Goal: Information Seeking & Learning: Learn about a topic

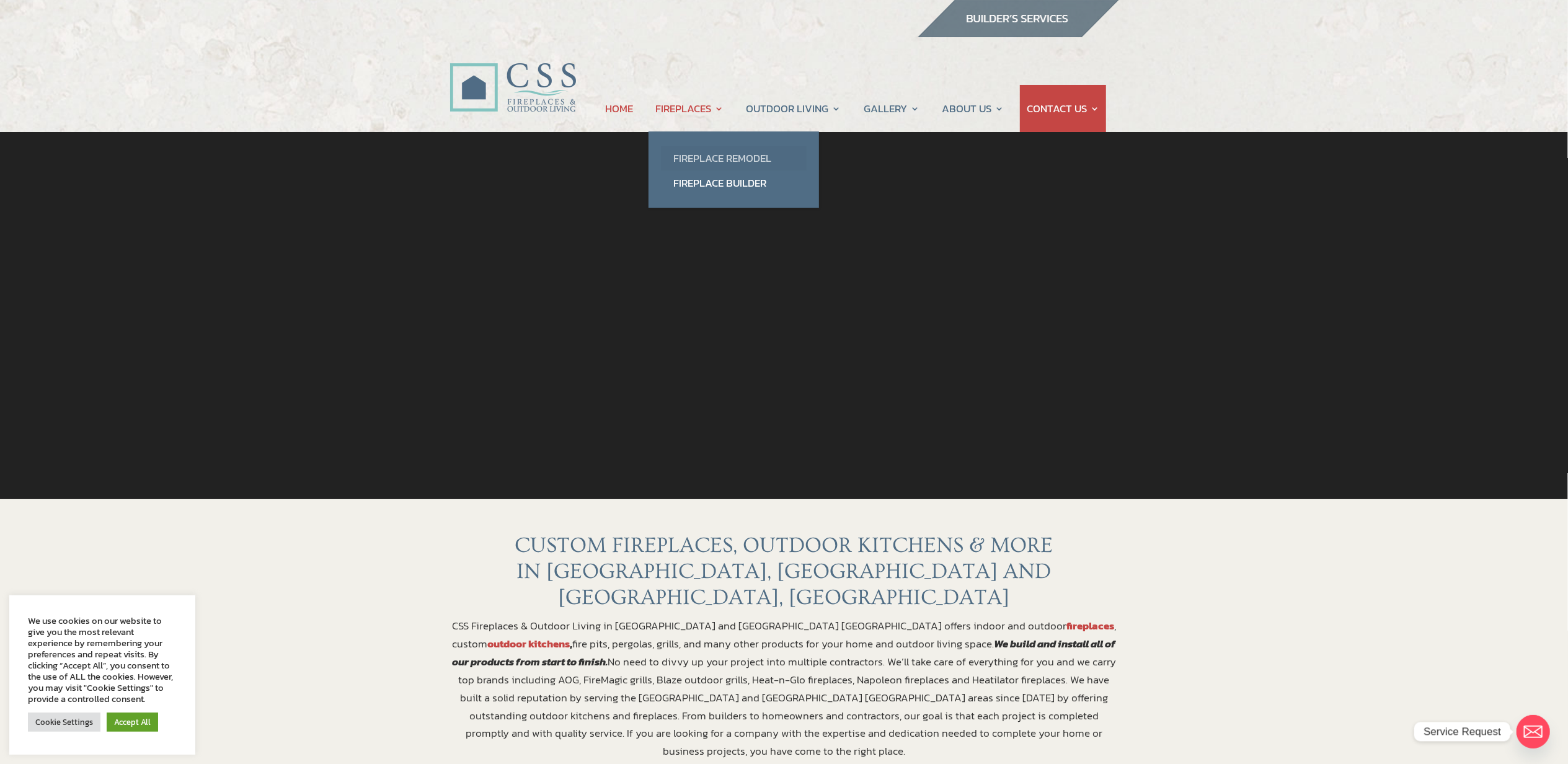
click at [692, 154] on link "Fireplace Remodel" at bounding box center [733, 158] width 145 height 25
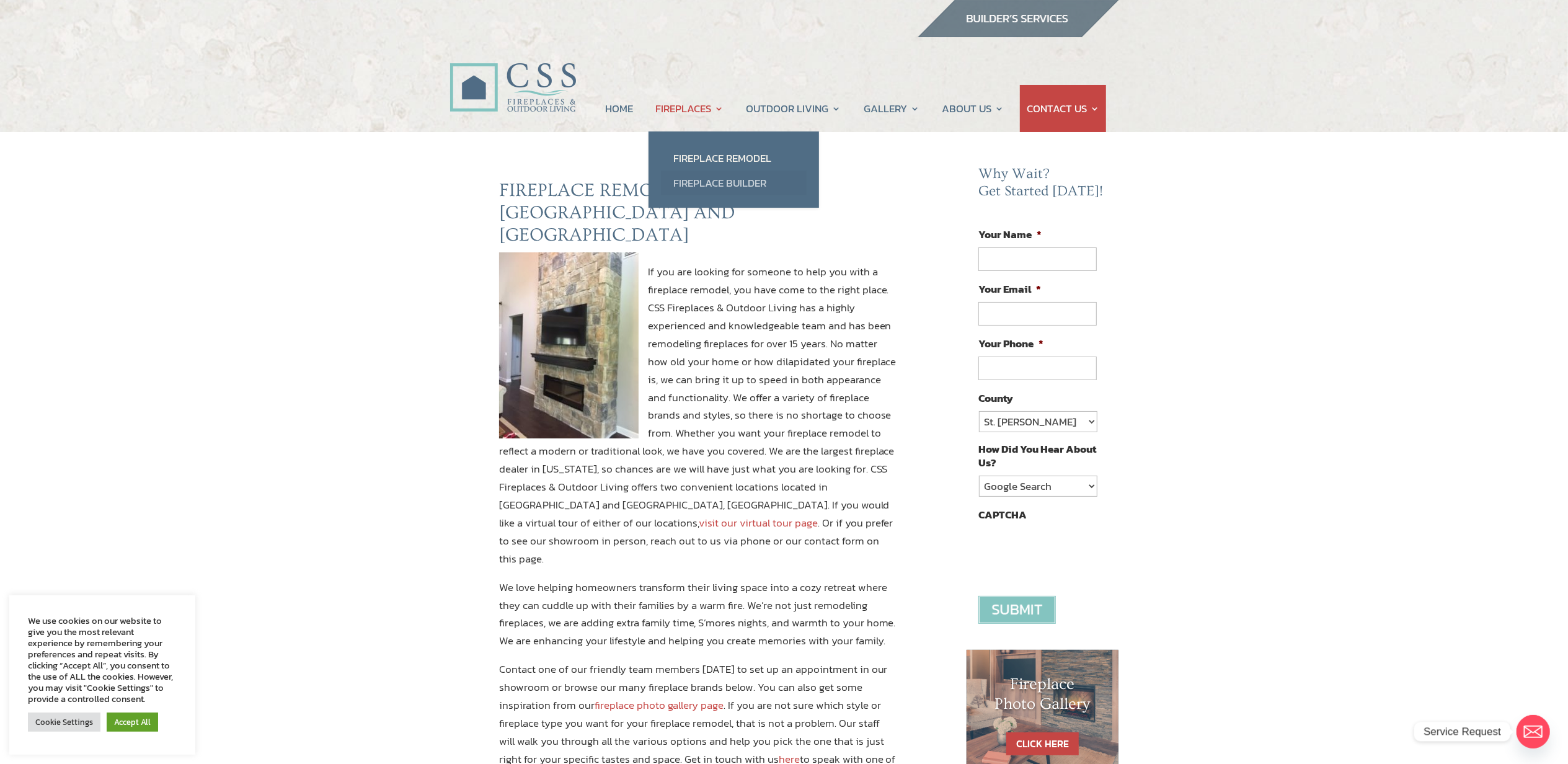
click at [696, 179] on link "Fireplace Builder" at bounding box center [733, 183] width 145 height 25
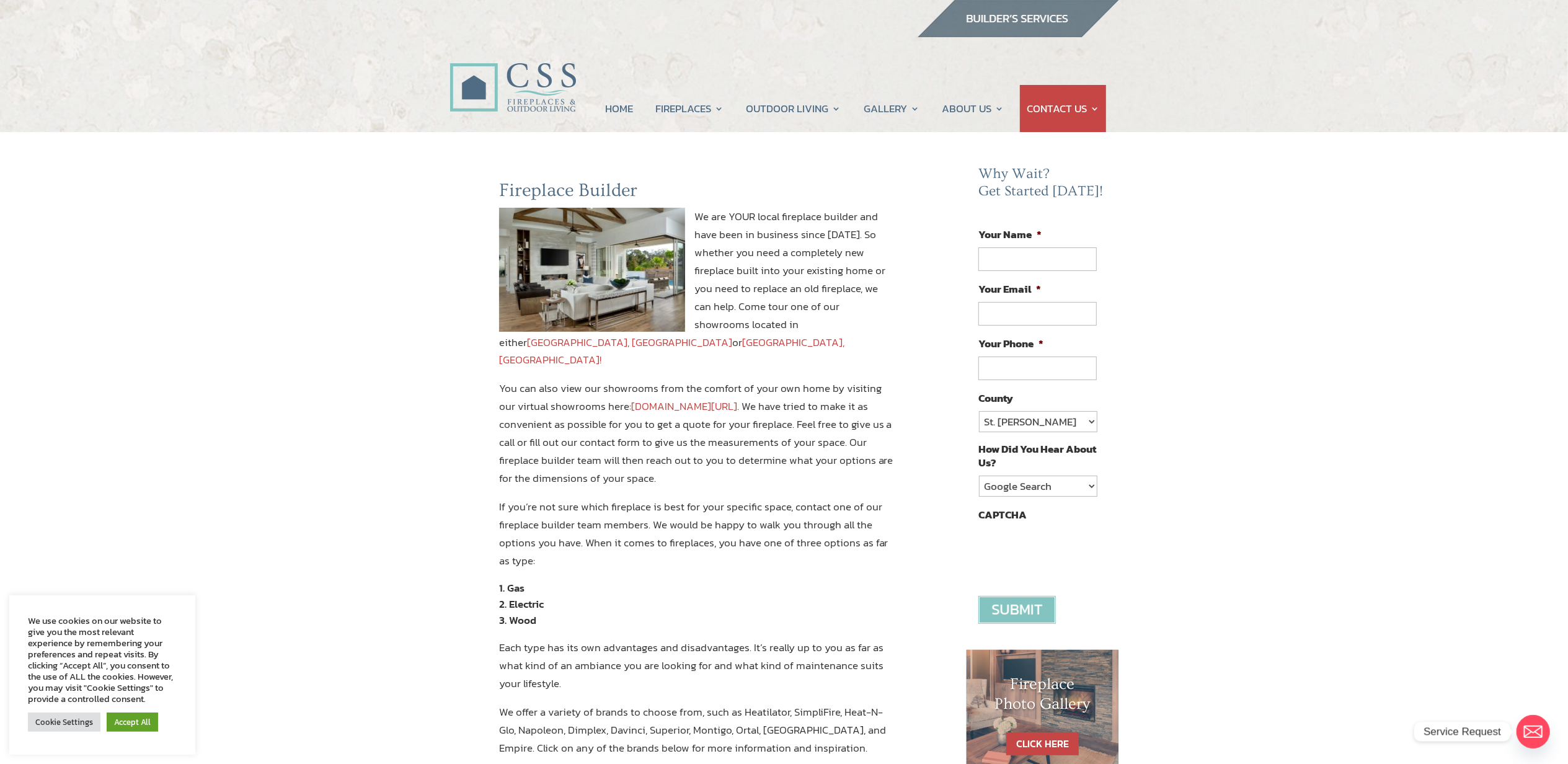
click at [737, 398] on link "www.constructionsolutionsflorida.com/virtual-showroom-tour/" at bounding box center [684, 406] width 106 height 16
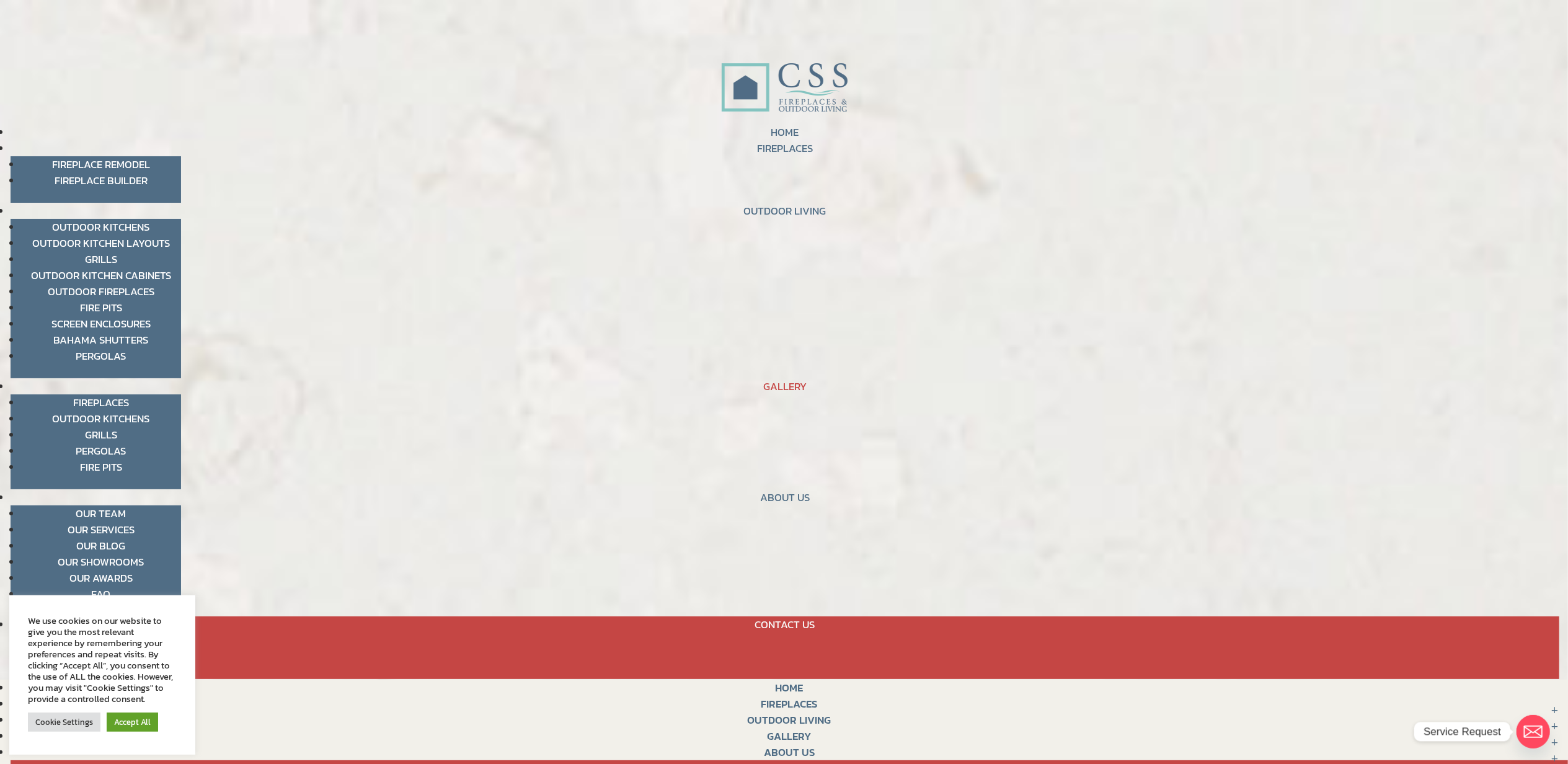
click at [124, 397] on link "Fireplaces" at bounding box center [101, 402] width 56 height 16
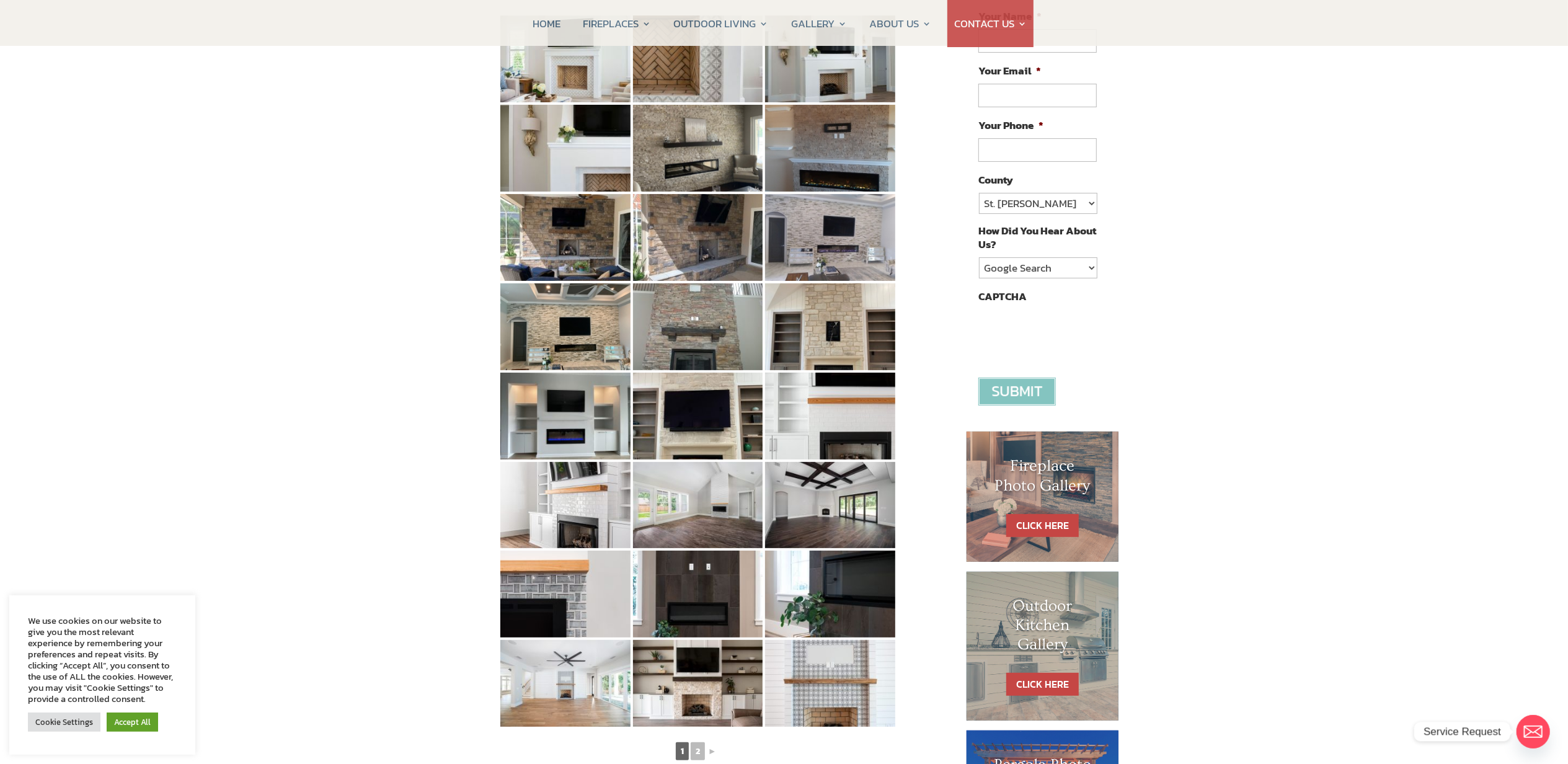
scroll to position [248, 0]
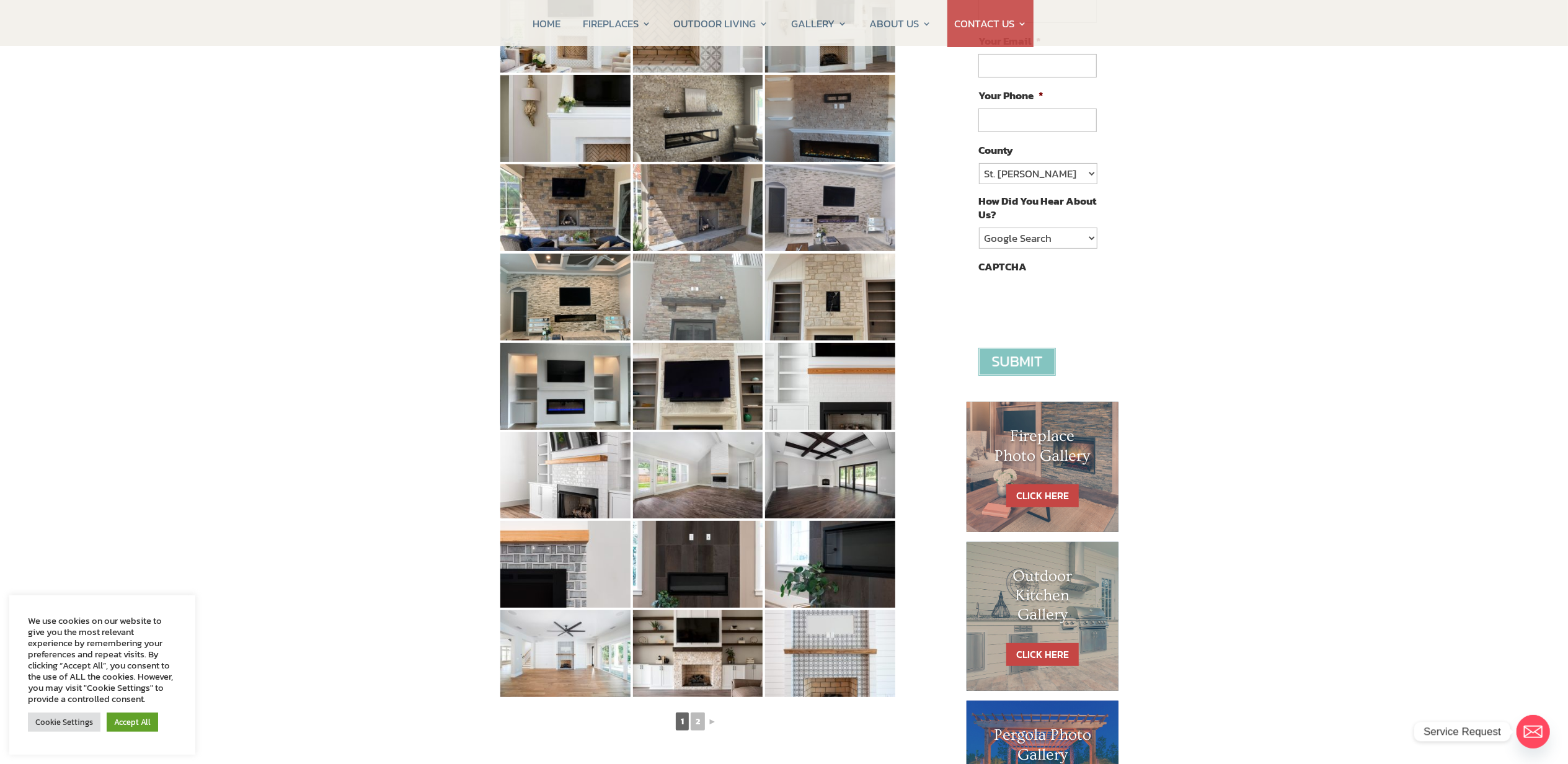
click at [656, 285] on img at bounding box center [698, 297] width 130 height 87
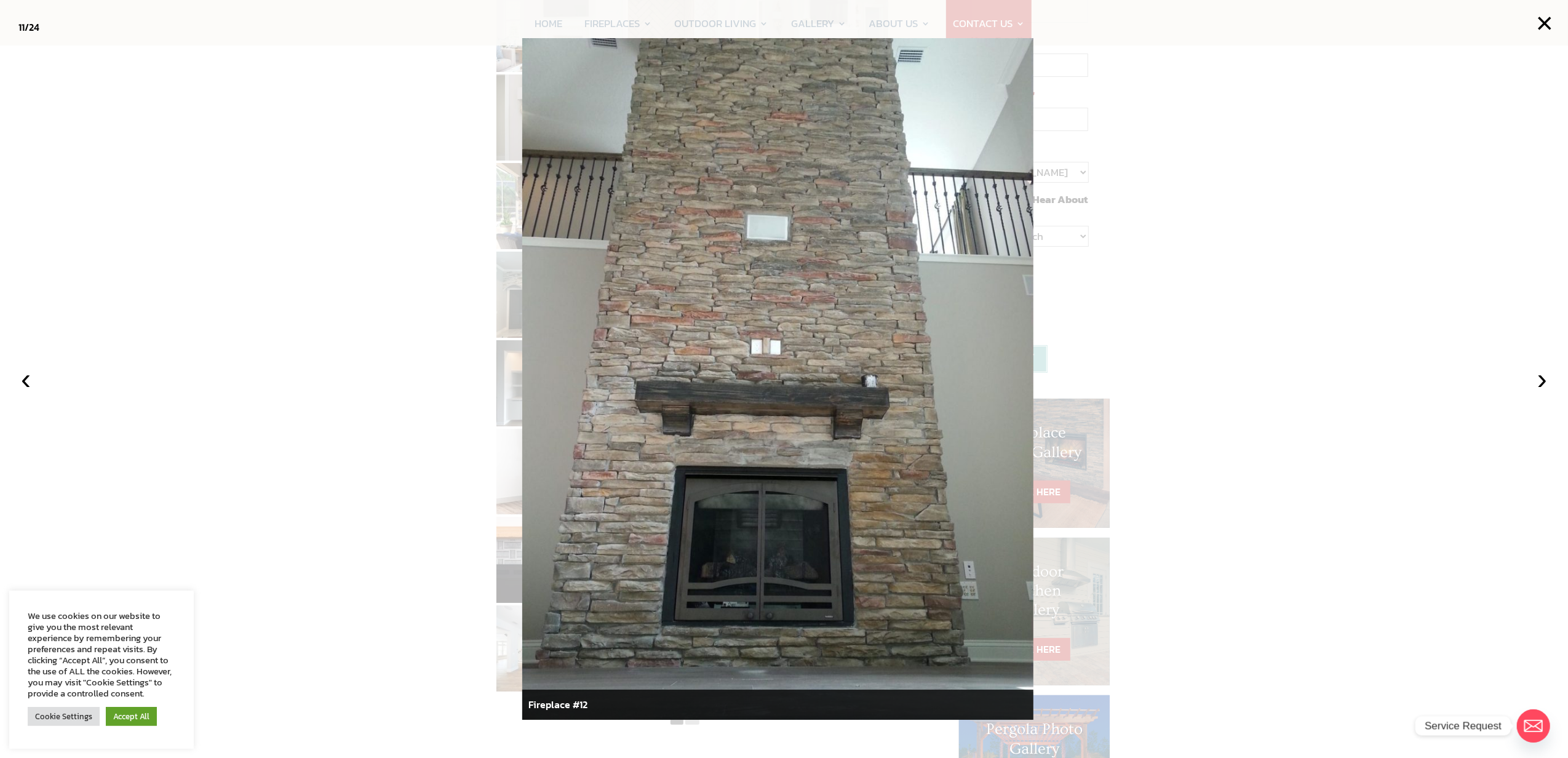
click at [1313, 158] on div at bounding box center [784, 379] width 1568 height 758
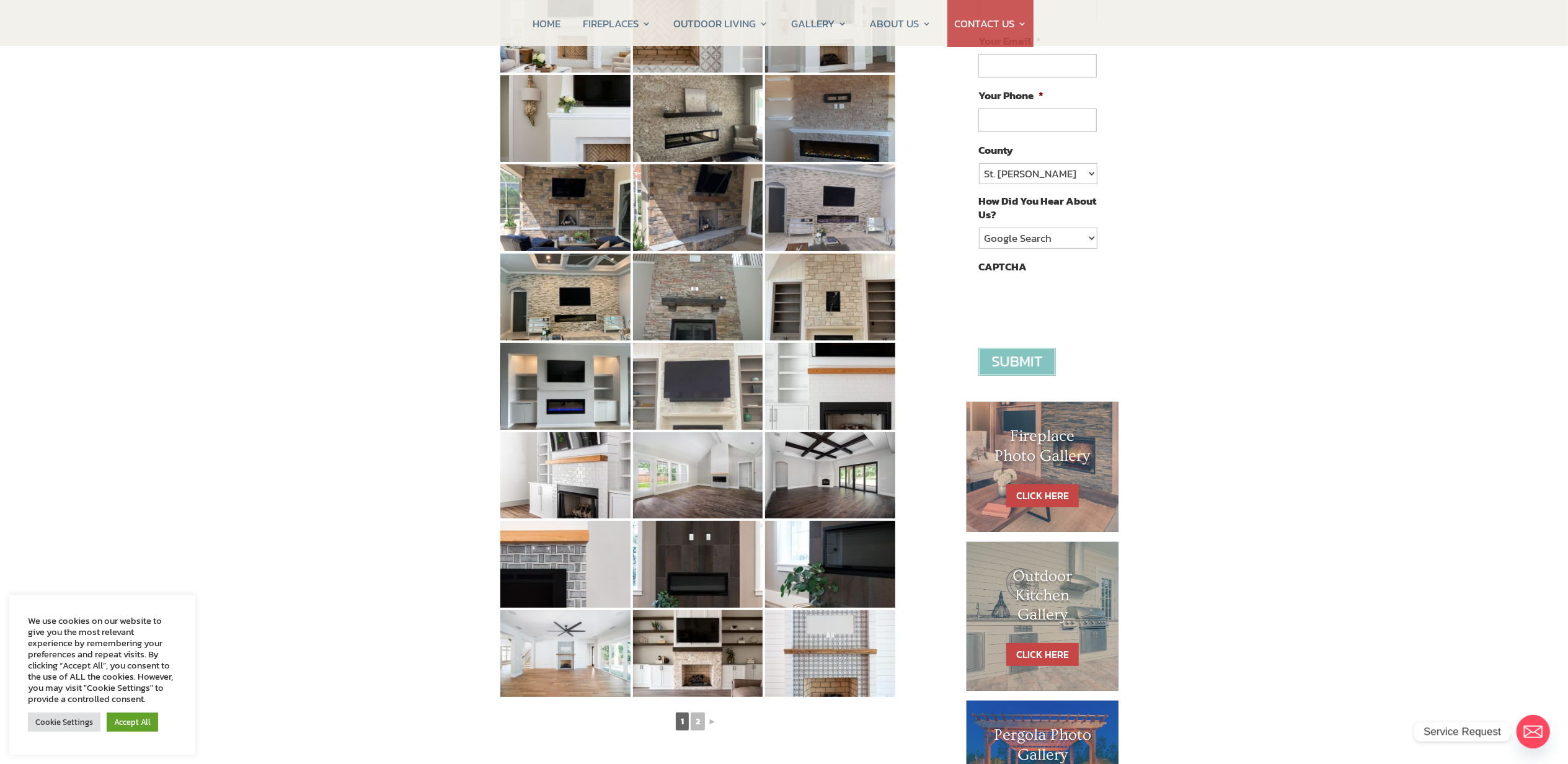
click at [738, 396] on img at bounding box center [698, 386] width 130 height 87
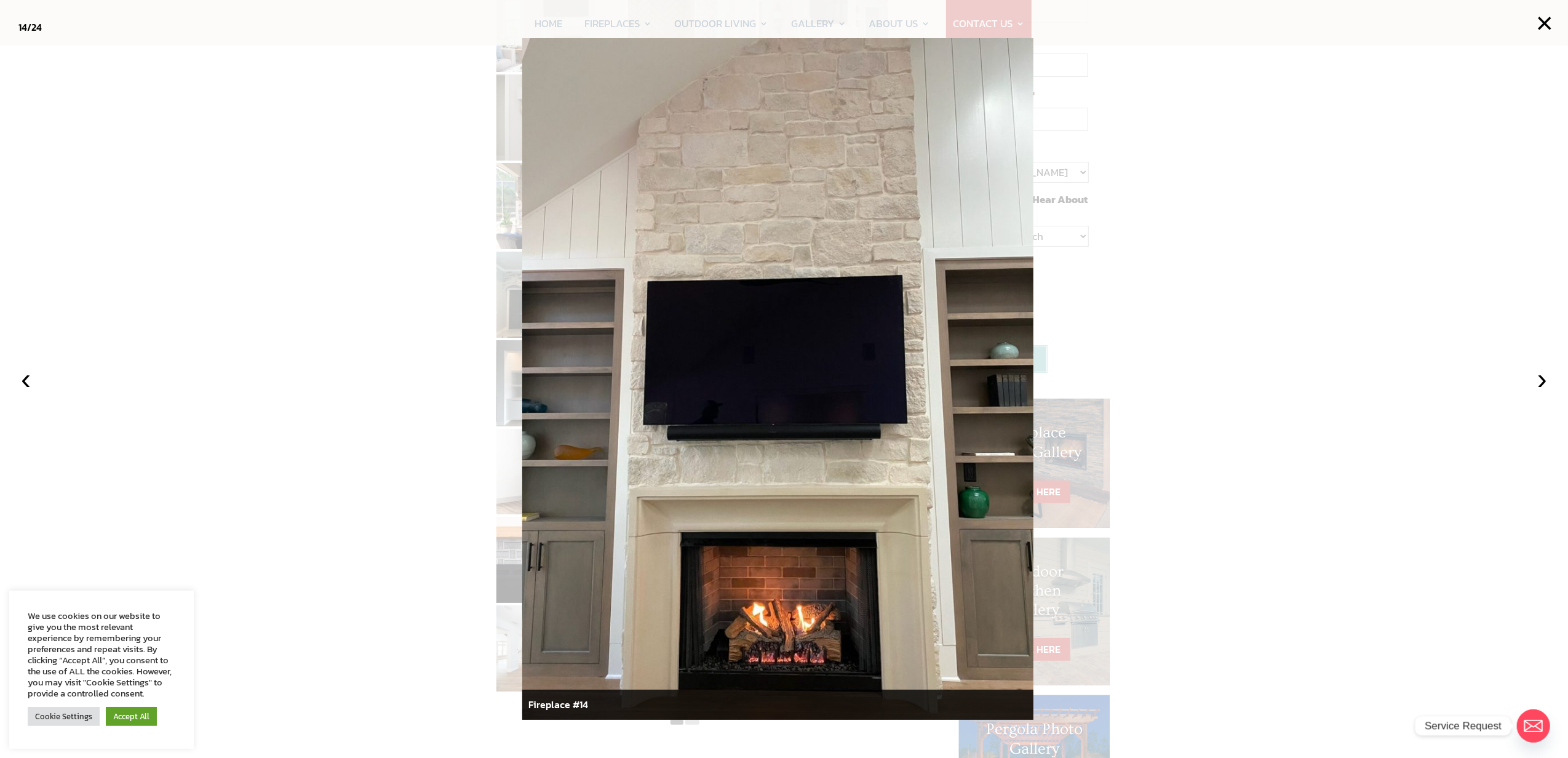
click at [252, 424] on div at bounding box center [784, 379] width 1568 height 758
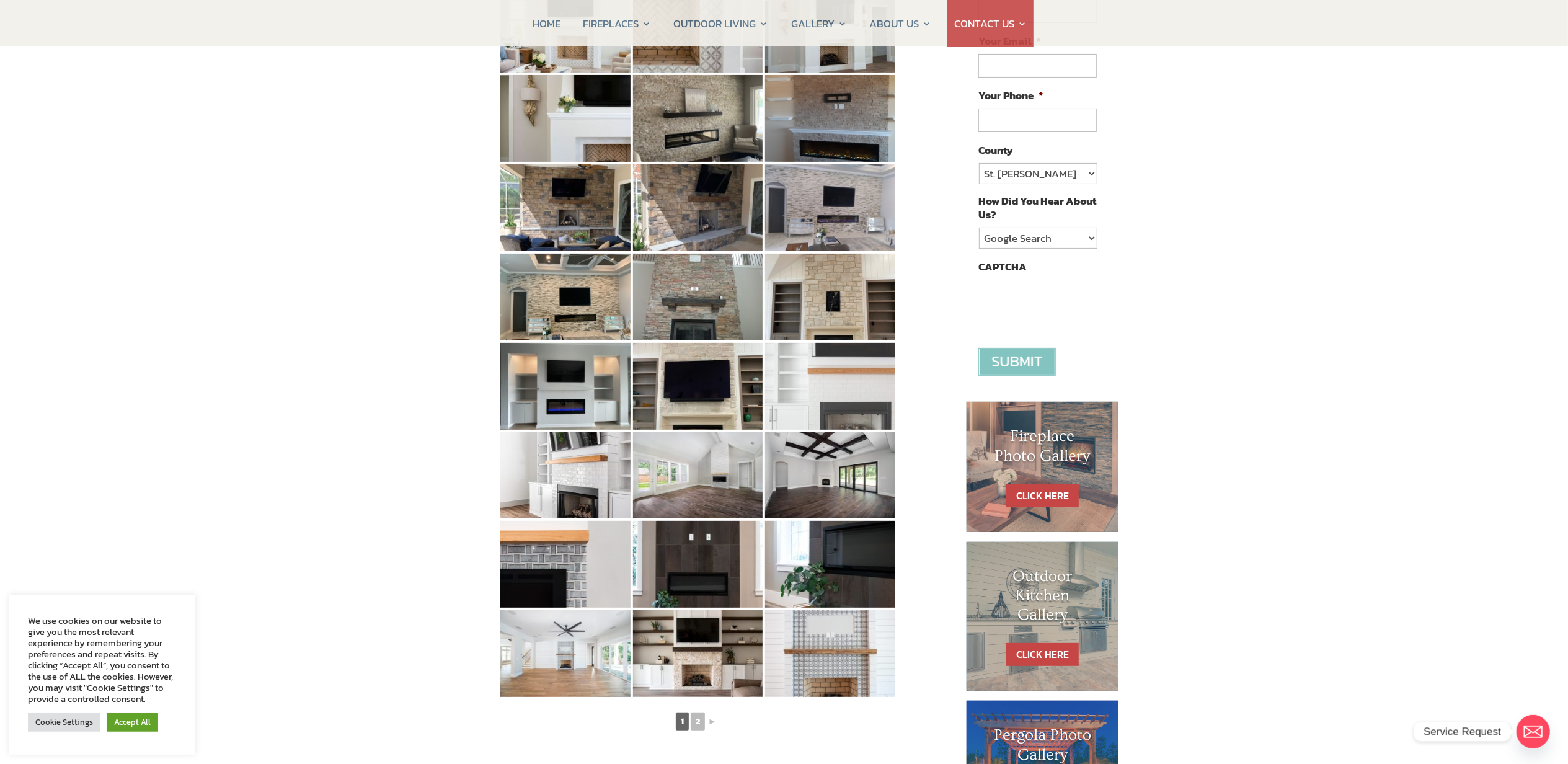
click at [819, 380] on img at bounding box center [830, 386] width 130 height 87
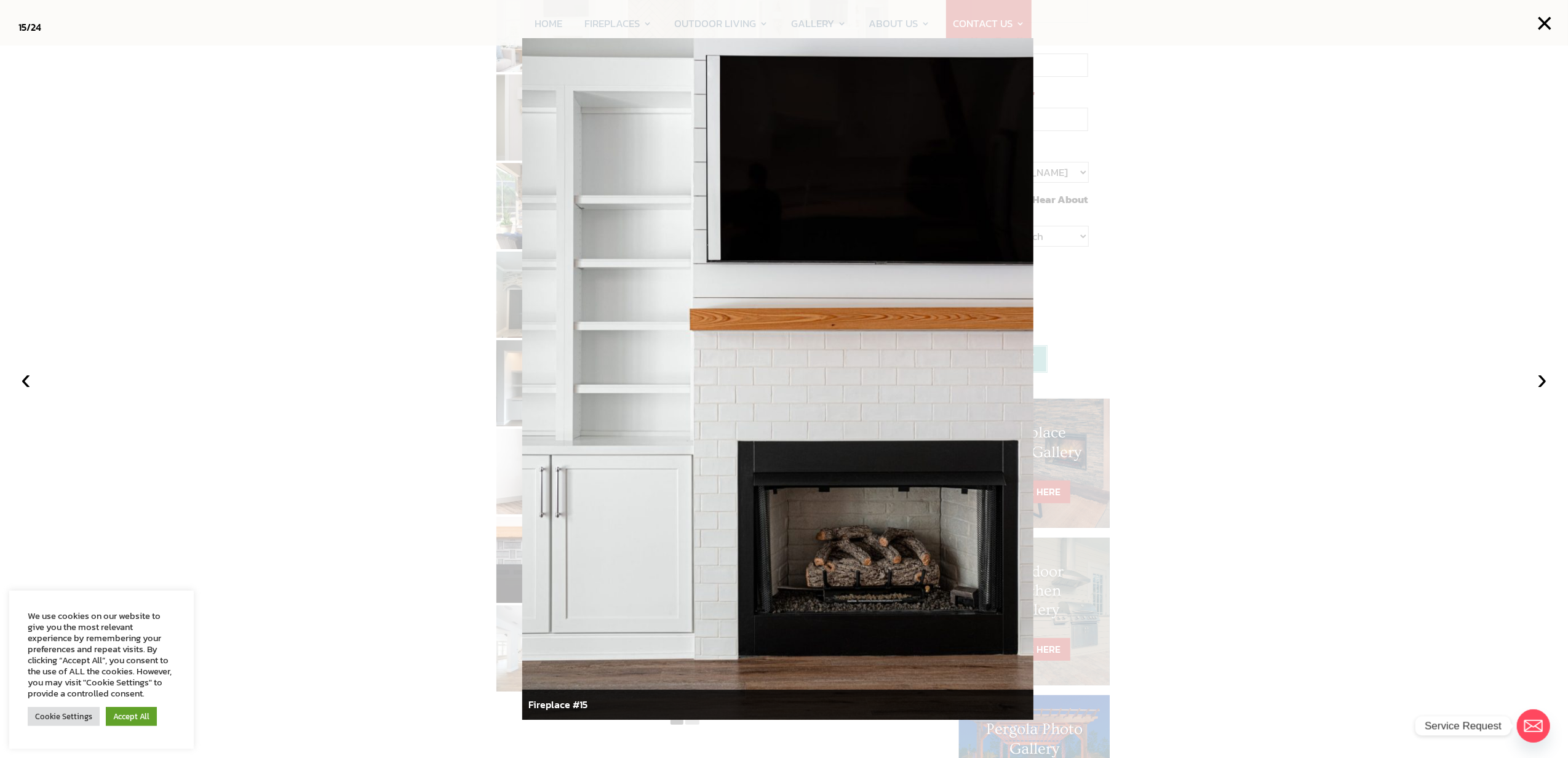
click at [342, 393] on div at bounding box center [784, 379] width 1568 height 758
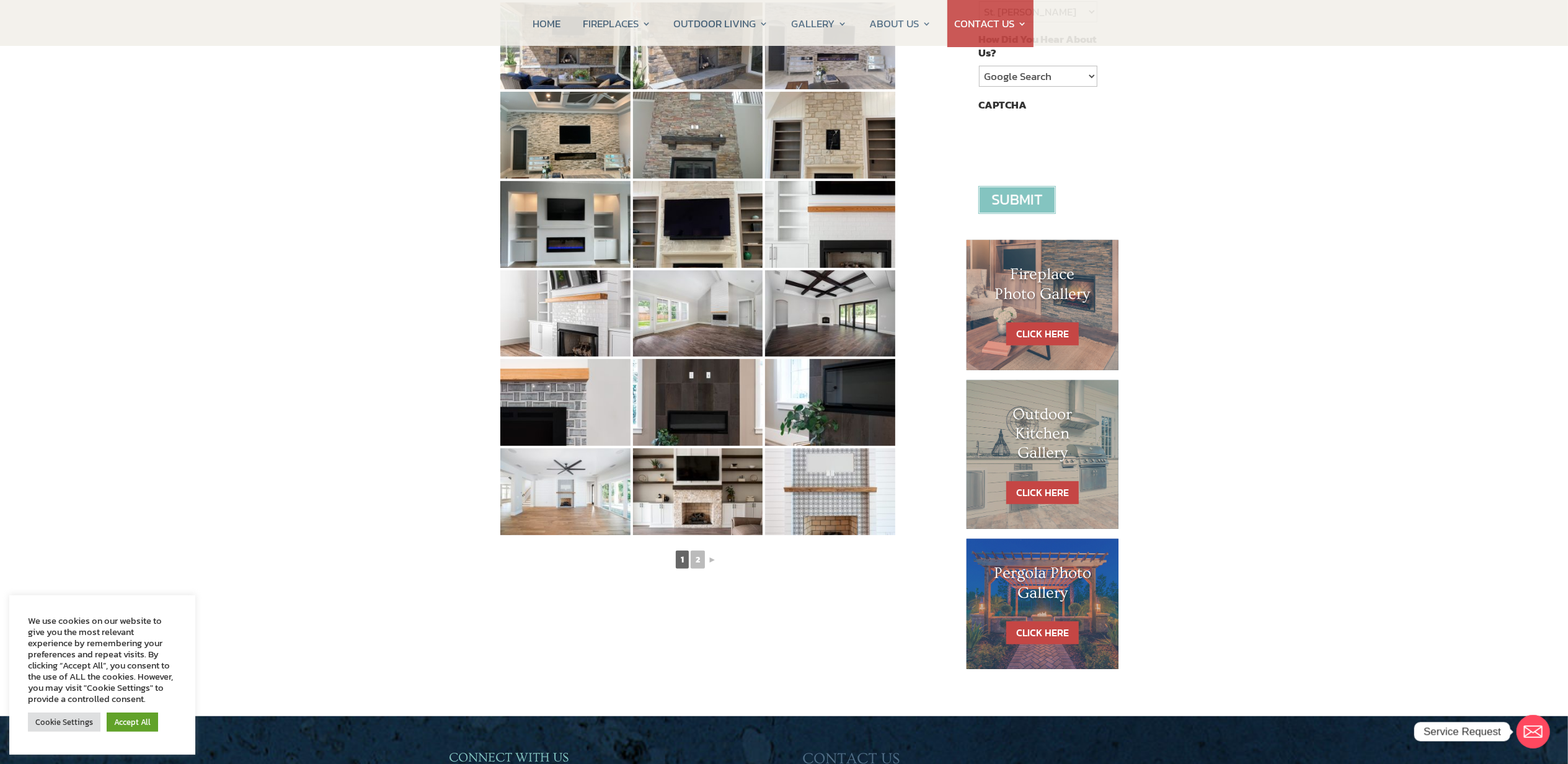
scroll to position [413, 0]
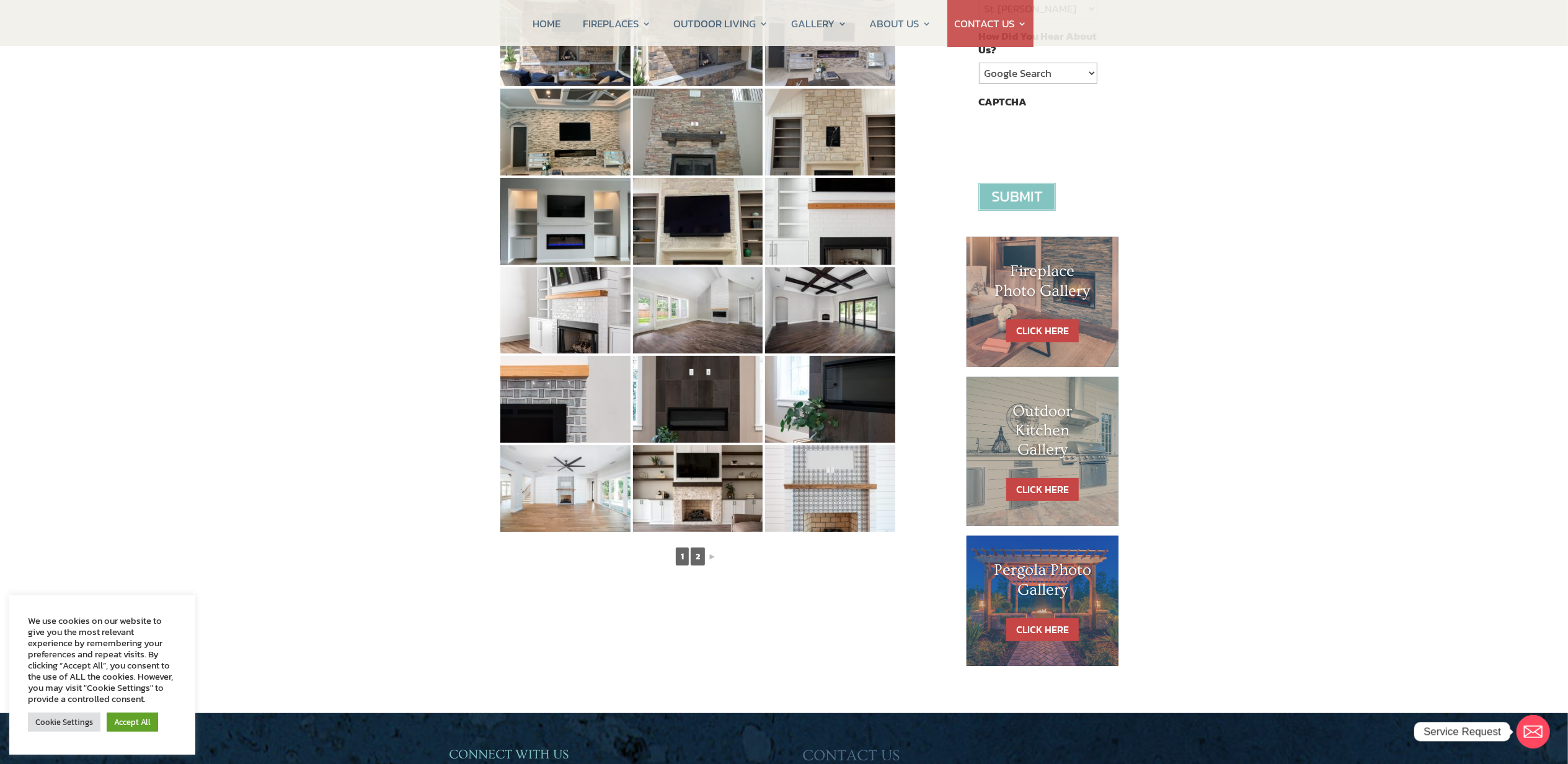
click at [697, 556] on link "2" at bounding box center [698, 557] width 15 height 18
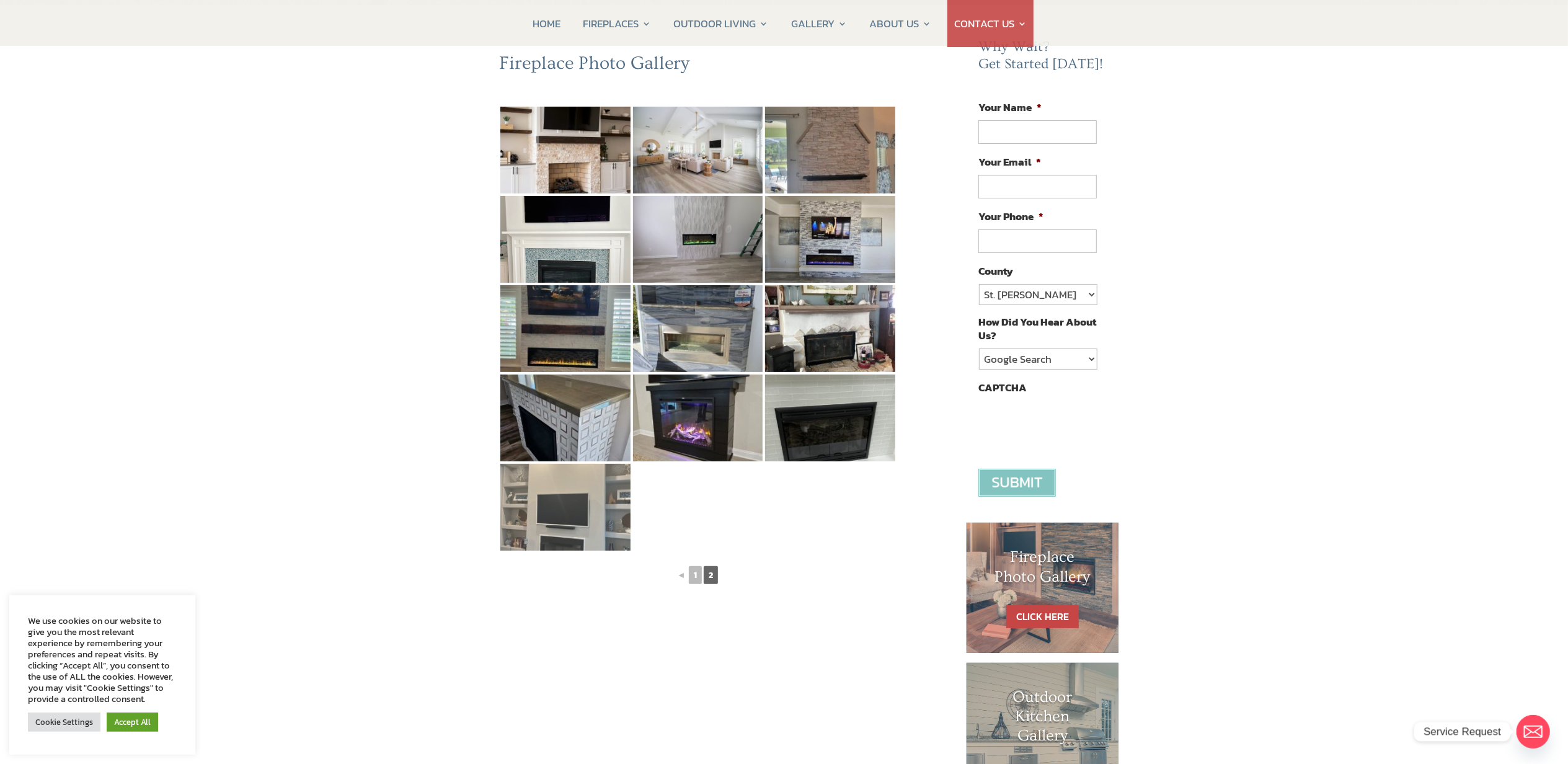
scroll to position [83, 0]
